Goal: Task Accomplishment & Management: Complete application form

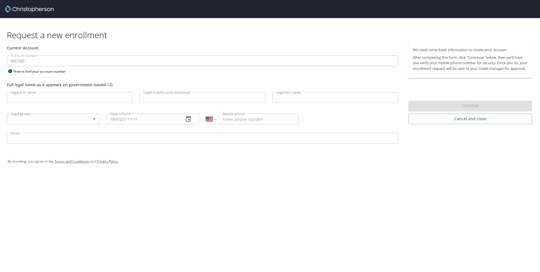
select select "US"
click at [37, 96] on input "Legal first name" at bounding box center [70, 97] width 126 height 11
type input "[PERSON_NAME]"
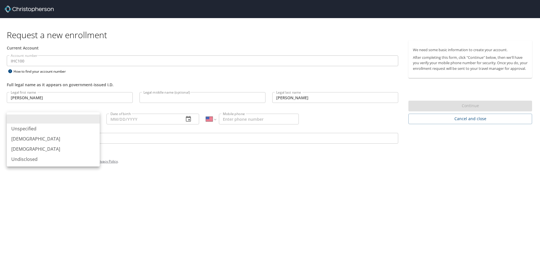
click at [91, 118] on body "Request a new enrollment Current Account Account number IHC100 Account number H…" at bounding box center [270, 136] width 540 height 272
click at [23, 147] on li "[DEMOGRAPHIC_DATA]" at bounding box center [53, 149] width 93 height 10
type input "[DEMOGRAPHIC_DATA]"
click at [23, 147] on li "[DEMOGRAPHIC_DATA]" at bounding box center [53, 149] width 93 height 10
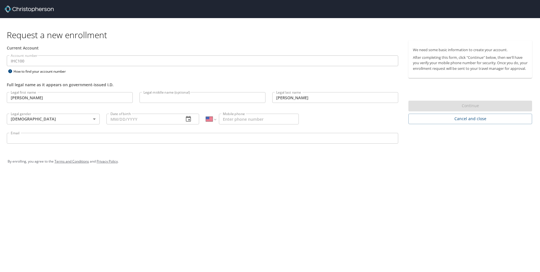
click at [114, 121] on input "Date of birth" at bounding box center [143, 119] width 73 height 11
type input "[DATE]"
click at [226, 118] on input "Mobile phone" at bounding box center [259, 119] width 80 height 11
type input "[PHONE_NUMBER]"
click at [20, 138] on input "Email" at bounding box center [203, 138] width 392 height 11
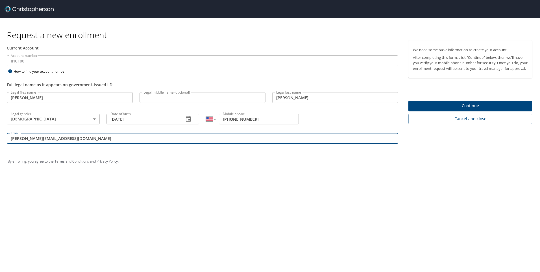
type input "[PERSON_NAME][EMAIL_ADDRESS][DOMAIN_NAME]"
click at [479, 107] on span "Continue" at bounding box center [470, 105] width 115 height 7
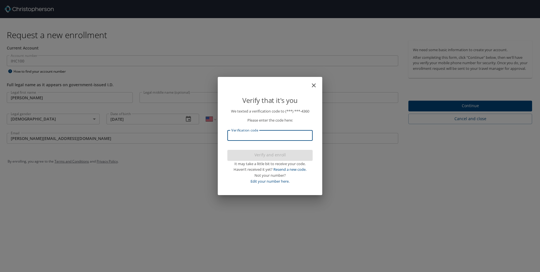
click at [241, 134] on input "Verification code" at bounding box center [270, 135] width 85 height 11
type input "112685"
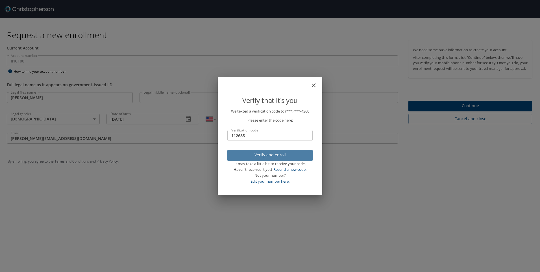
click at [255, 154] on span "Verify and enroll" at bounding box center [270, 154] width 76 height 7
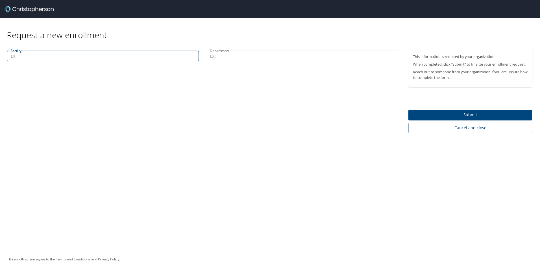
click at [33, 59] on input "Facility" at bounding box center [103, 56] width 192 height 11
type input "ESC"
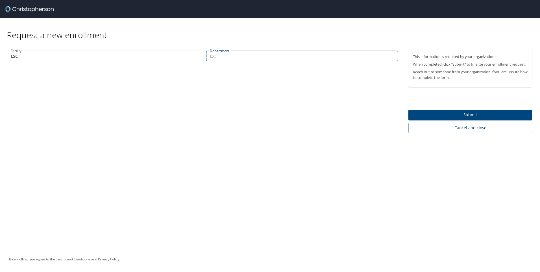
click at [237, 56] on input "Department" at bounding box center [302, 56] width 192 height 11
type input "People Solutions Center"
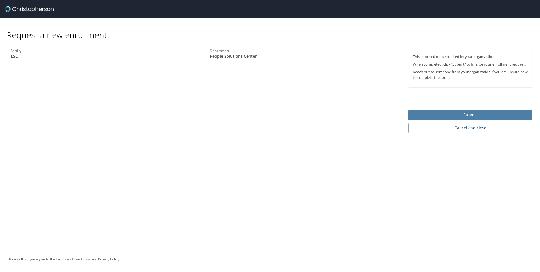
click at [433, 111] on button "Submit" at bounding box center [471, 115] width 124 height 11
